Goal: Information Seeking & Learning: Learn about a topic

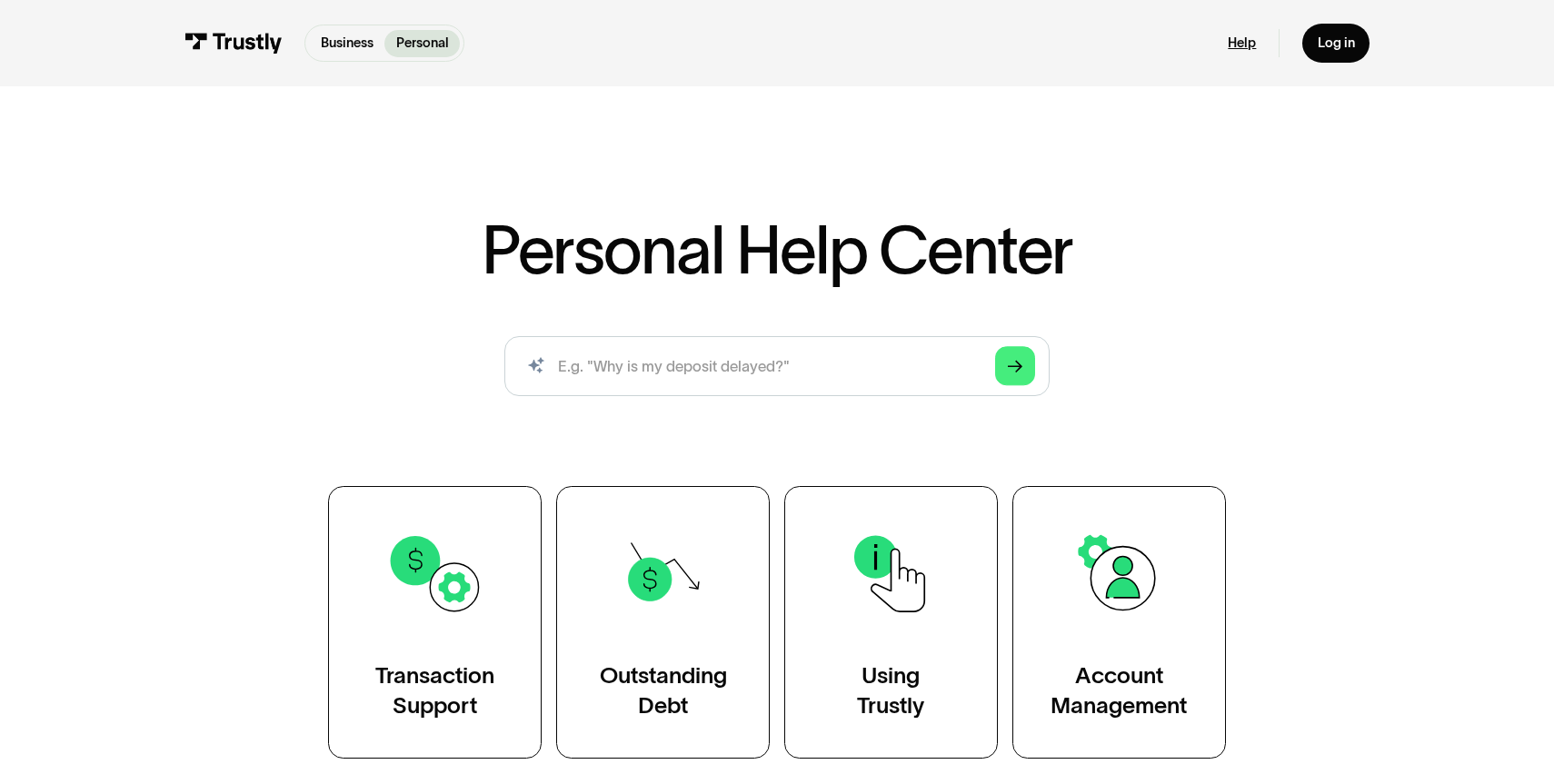
click at [1237, 37] on link "Help" at bounding box center [1242, 43] width 28 height 17
click at [1360, 280] on div "Personal Help Center AI-powered search ( 1 / 4 ) Type your question and our sma…" at bounding box center [777, 429] width 1554 height 663
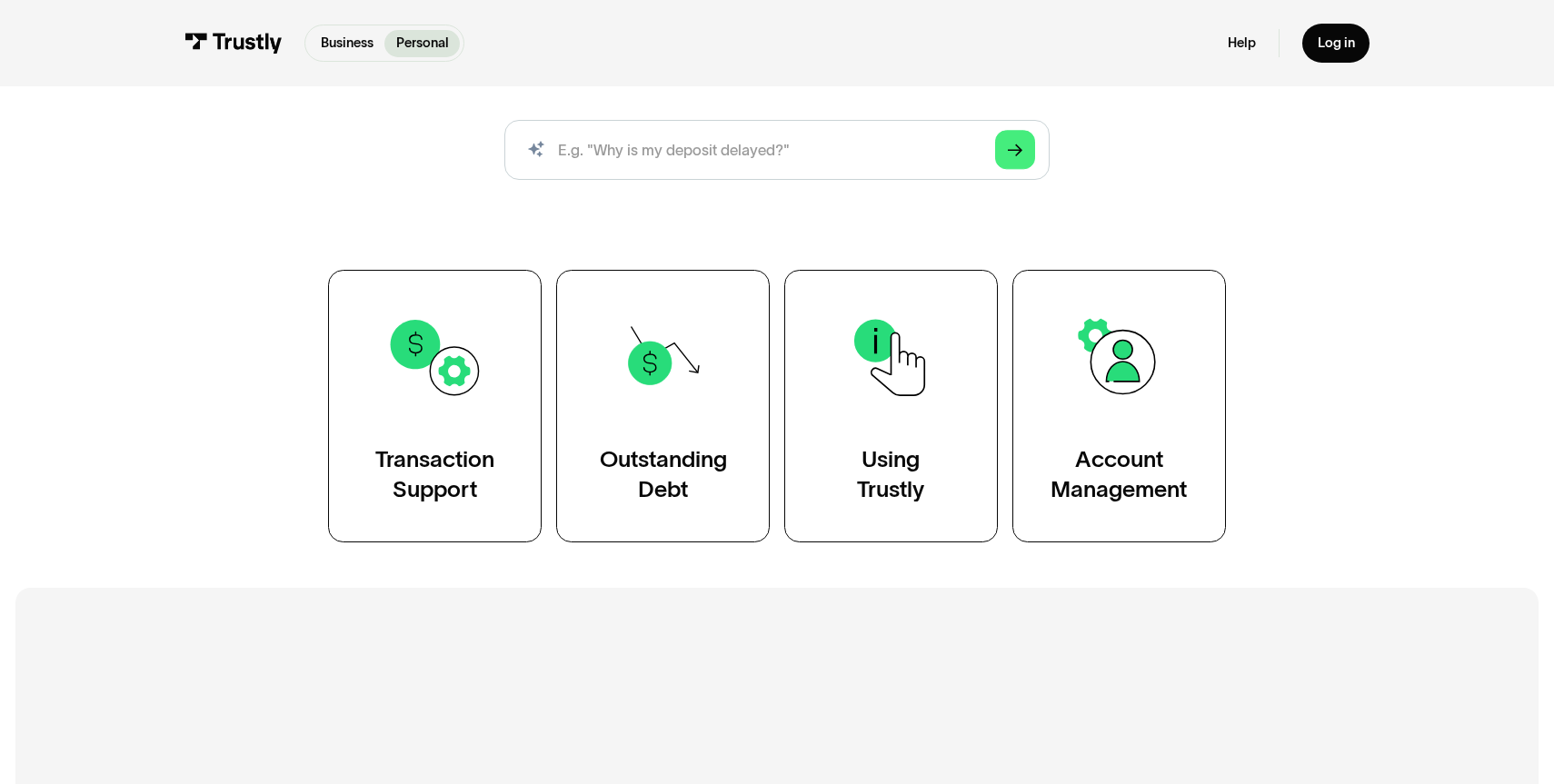
scroll to position [218, 0]
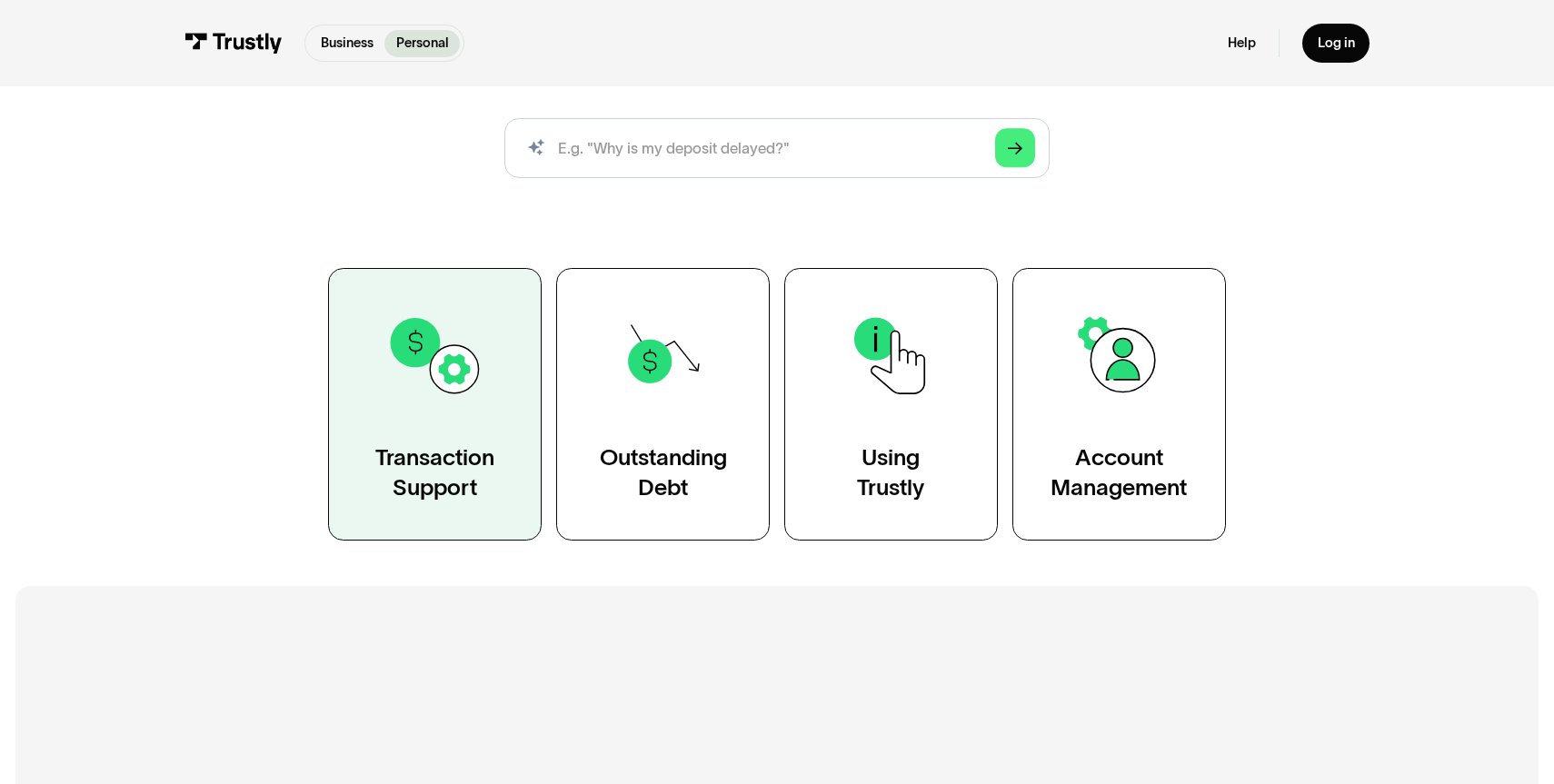
click at [411, 389] on img at bounding box center [435, 356] width 98 height 98
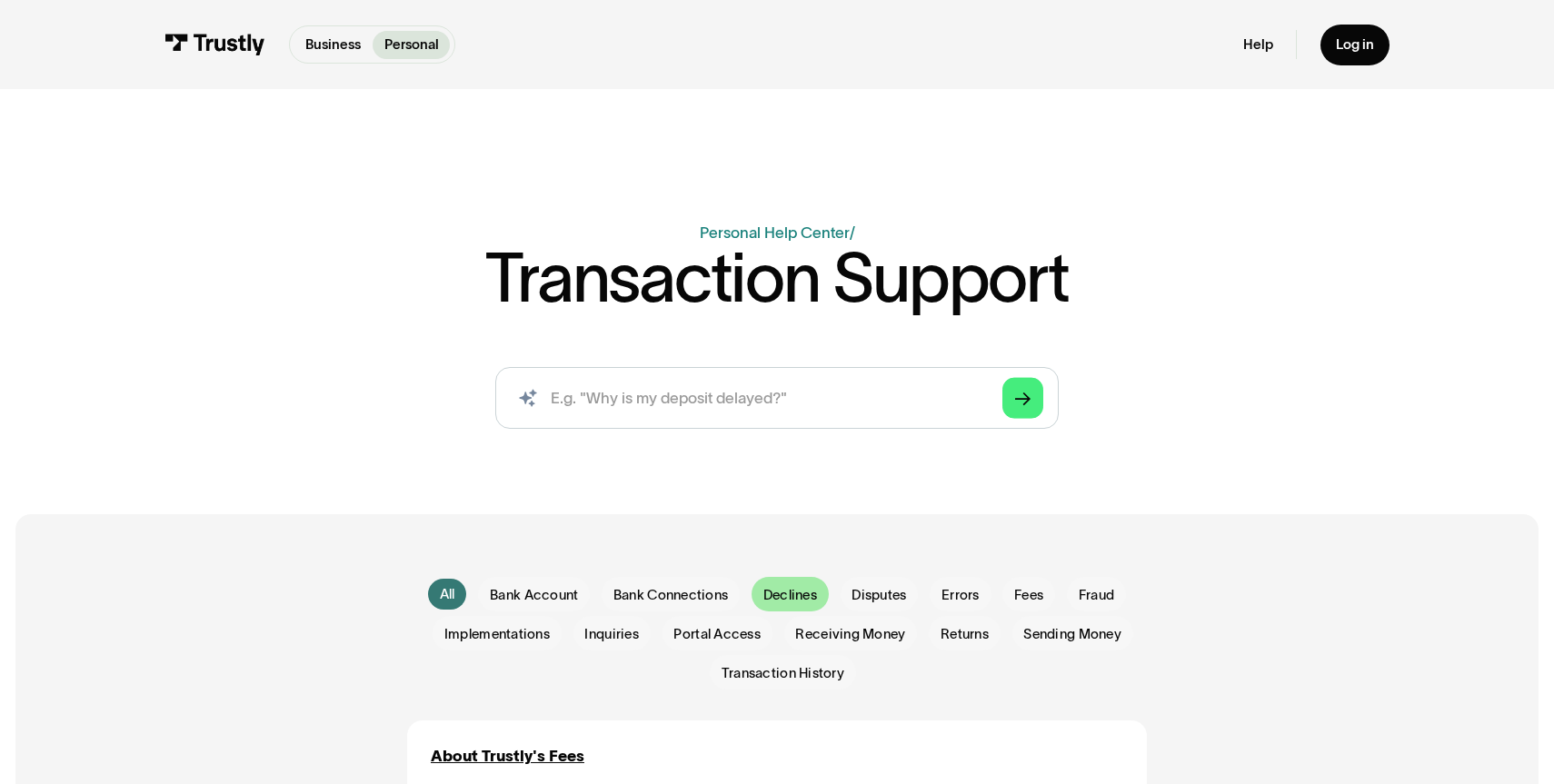
click at [780, 588] on span "Declines" at bounding box center [791, 595] width 54 height 19
click at [781, 586] on span "Declines" at bounding box center [791, 595] width 54 height 19
click at [533, 754] on div "Decline Reasons" at bounding box center [493, 756] width 125 height 24
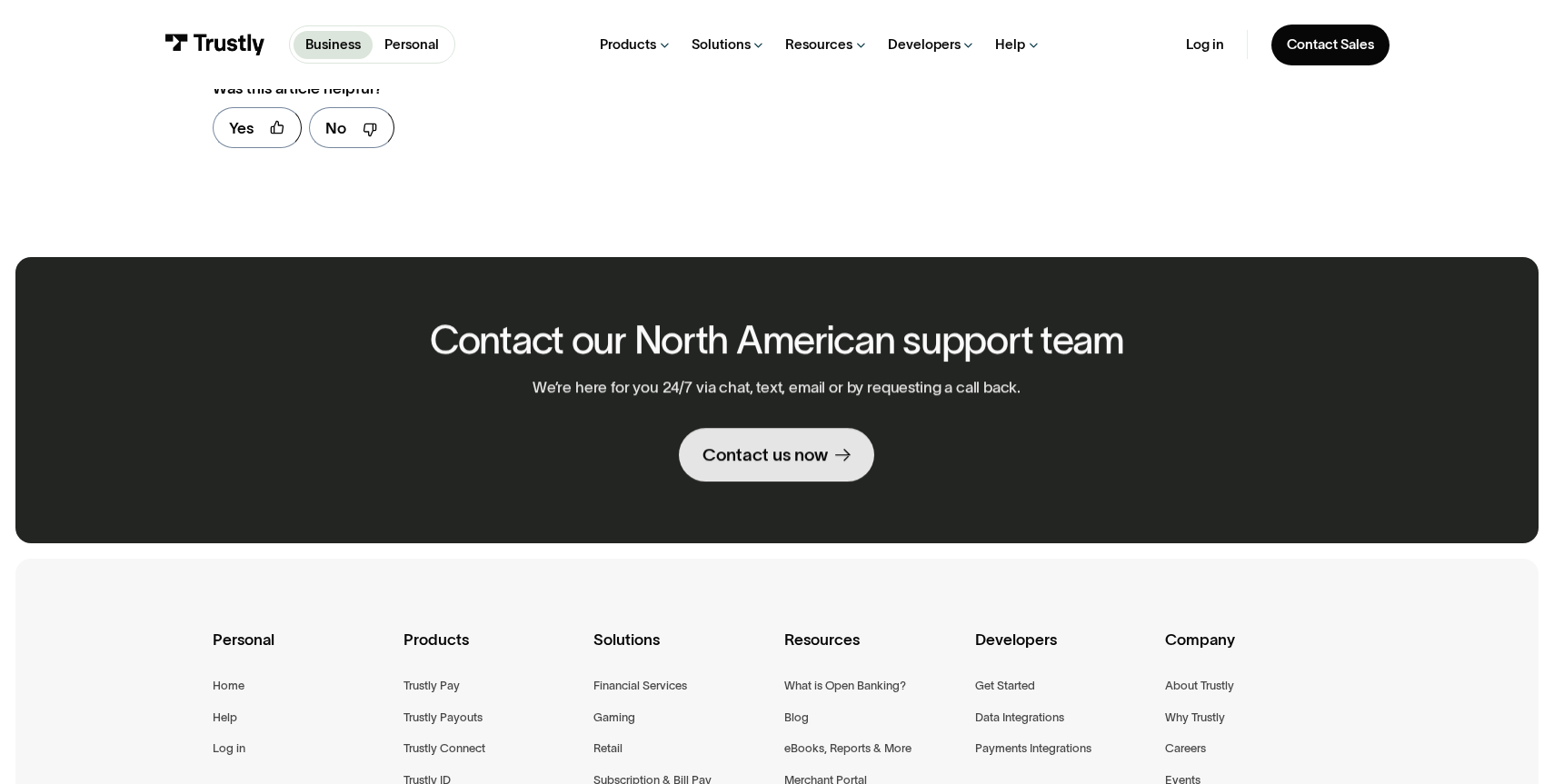
scroll to position [1854, 0]
